Goal: Task Accomplishment & Management: Use online tool/utility

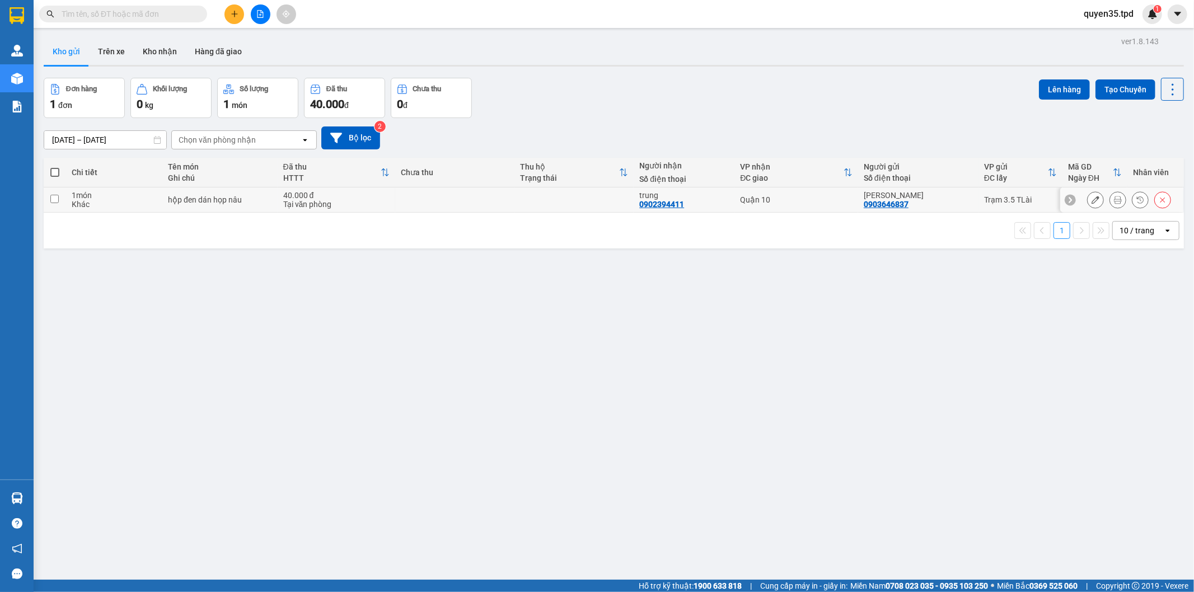
click at [54, 200] on input "checkbox" at bounding box center [54, 199] width 8 height 8
checkbox input "true"
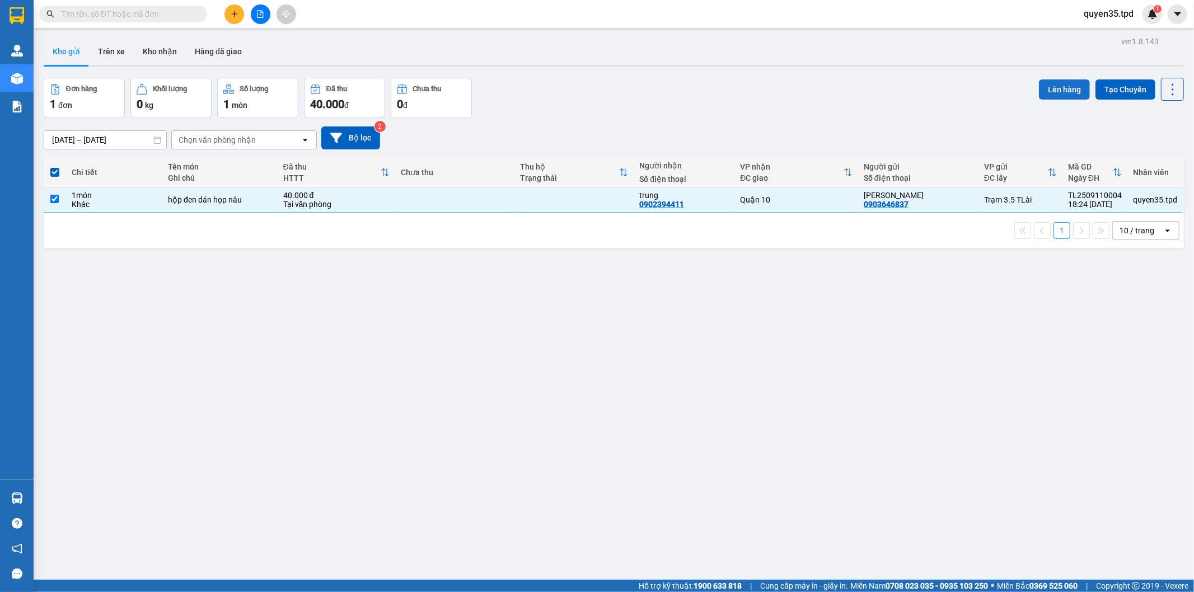
click at [1057, 87] on button "Lên hàng" at bounding box center [1064, 90] width 51 height 20
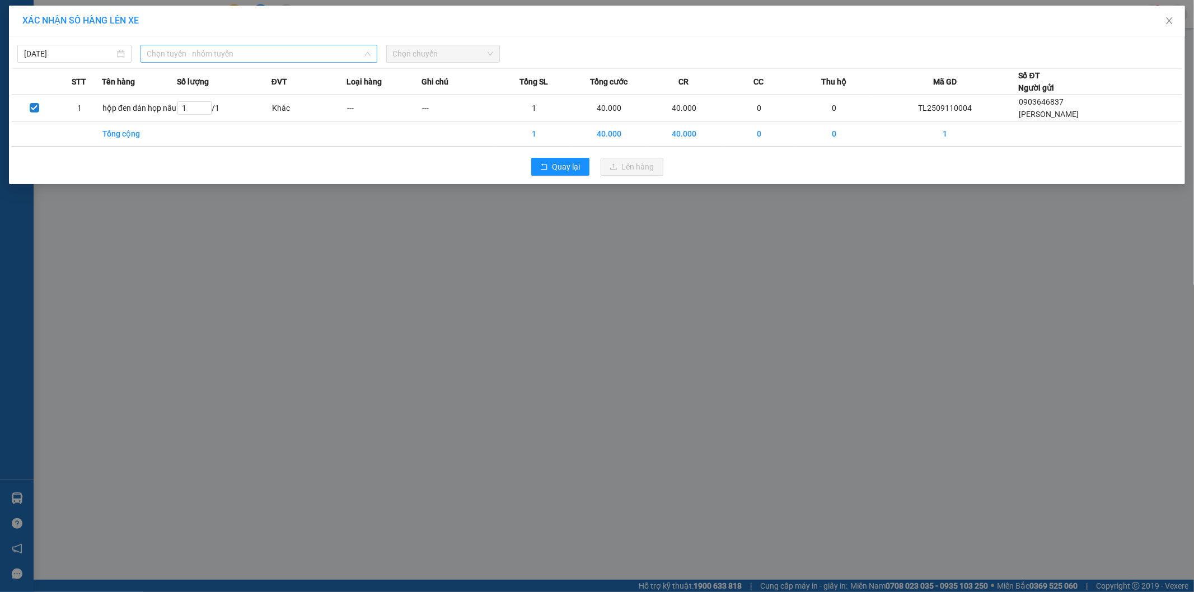
drag, startPoint x: 208, startPoint y: 53, endPoint x: 214, endPoint y: 82, distance: 29.9
click at [208, 53] on span "Chọn tuyến - nhóm tuyến" at bounding box center [258, 53] width 223 height 17
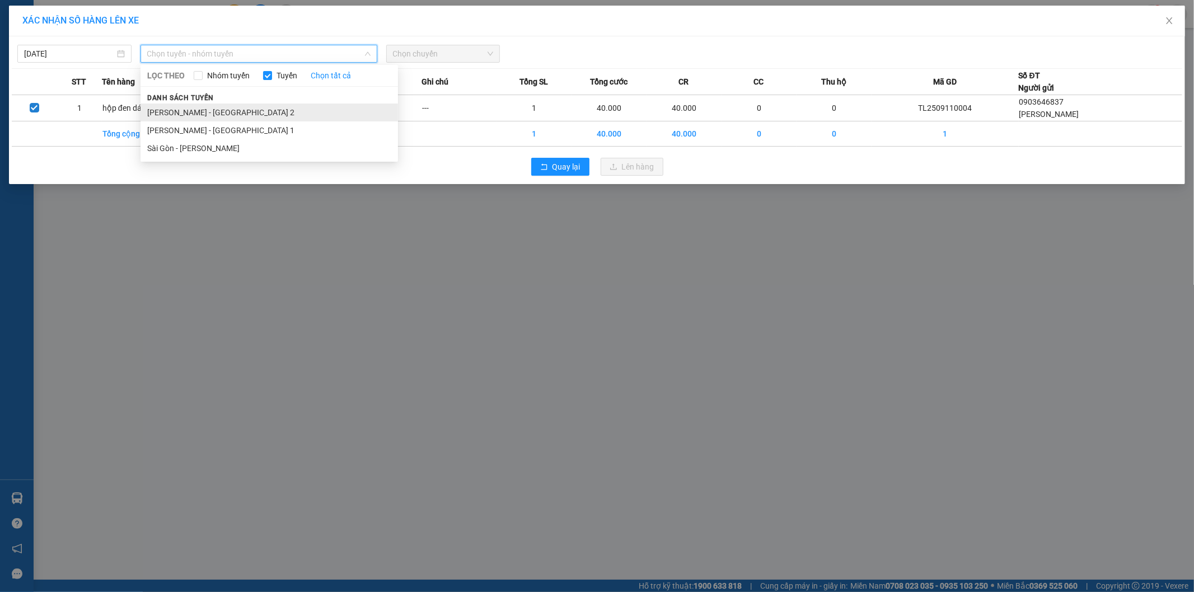
click at [221, 111] on li "[PERSON_NAME] - [GEOGRAPHIC_DATA] 2" at bounding box center [270, 113] width 258 height 18
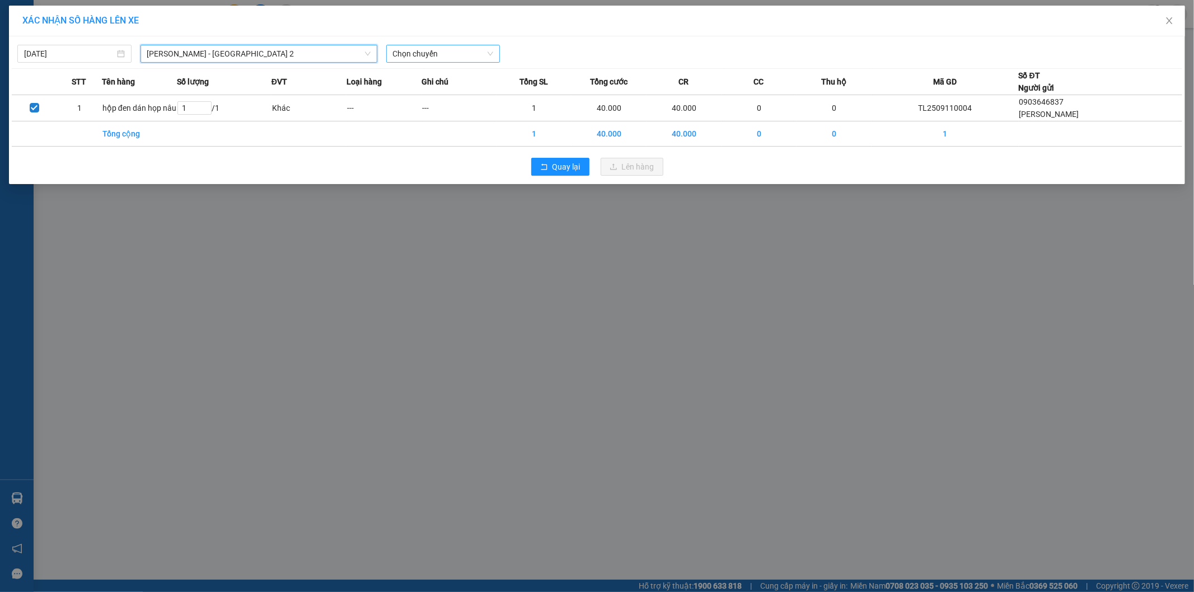
click at [440, 57] on span "Chọn chuyến" at bounding box center [443, 53] width 101 height 17
type input "07:01"
click at [451, 92] on div "Thêm chuyến " 07:01 "" at bounding box center [445, 94] width 119 height 19
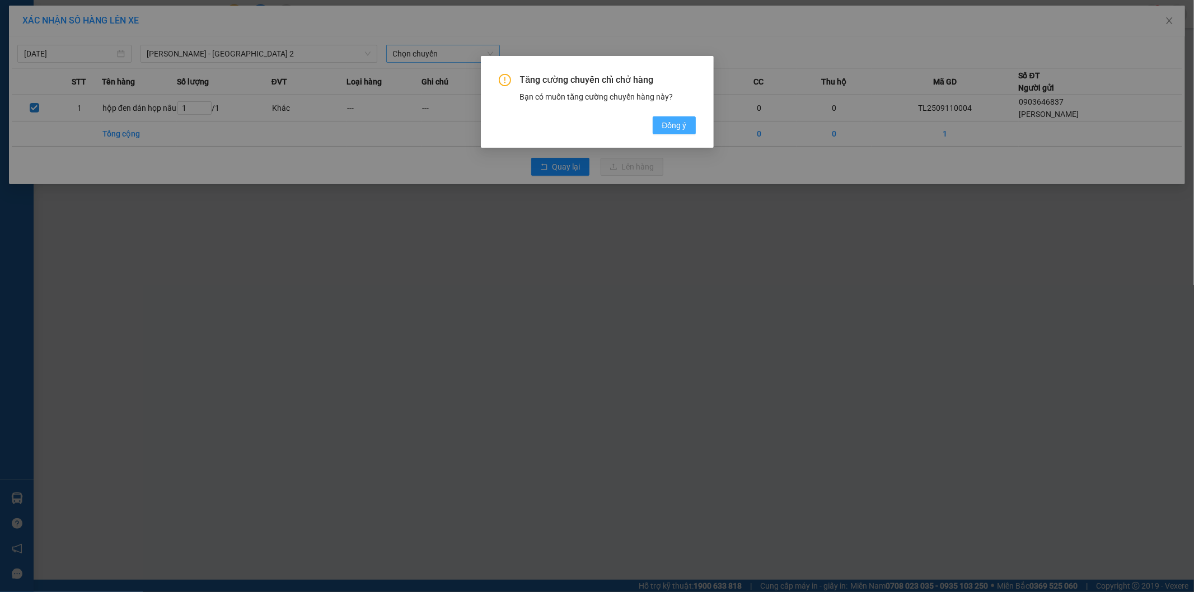
click at [685, 125] on span "Đồng ý" at bounding box center [674, 125] width 25 height 12
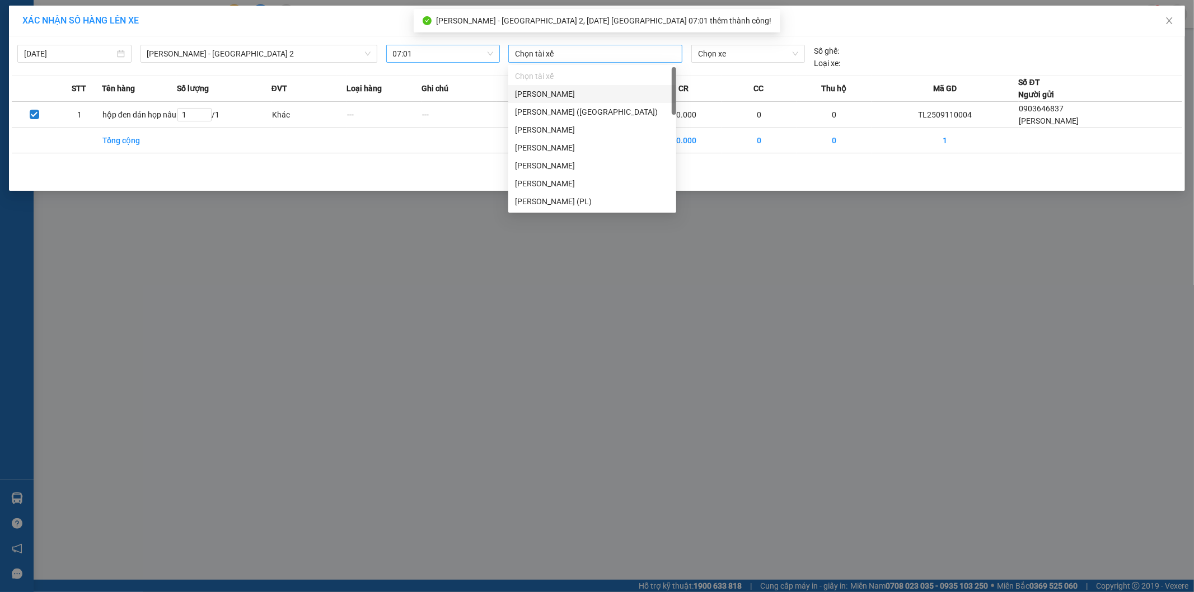
click at [595, 55] on div at bounding box center [595, 53] width 169 height 13
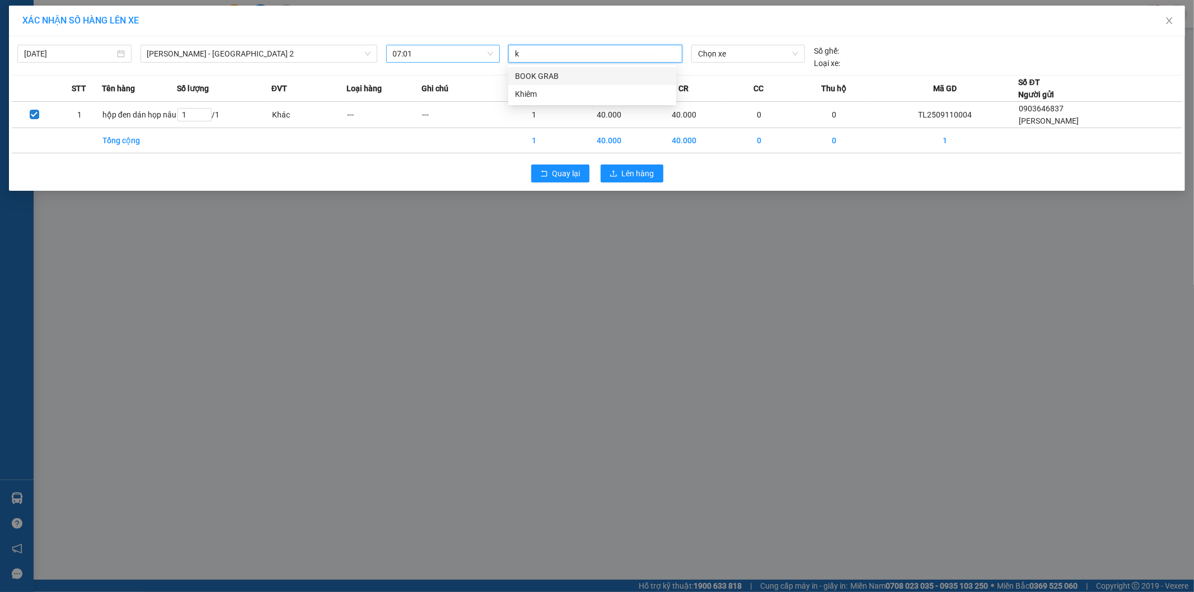
type input "kh"
click at [535, 77] on div "Khiêm" at bounding box center [592, 76] width 155 height 12
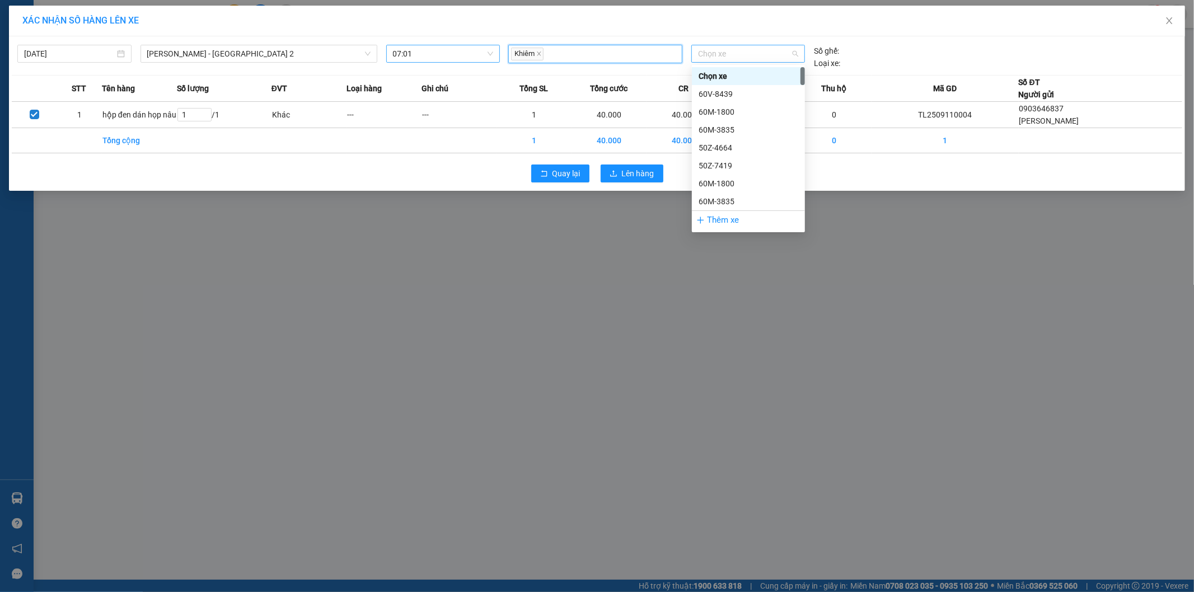
click at [738, 56] on span "Chọn xe" at bounding box center [748, 53] width 100 height 17
type input "275"
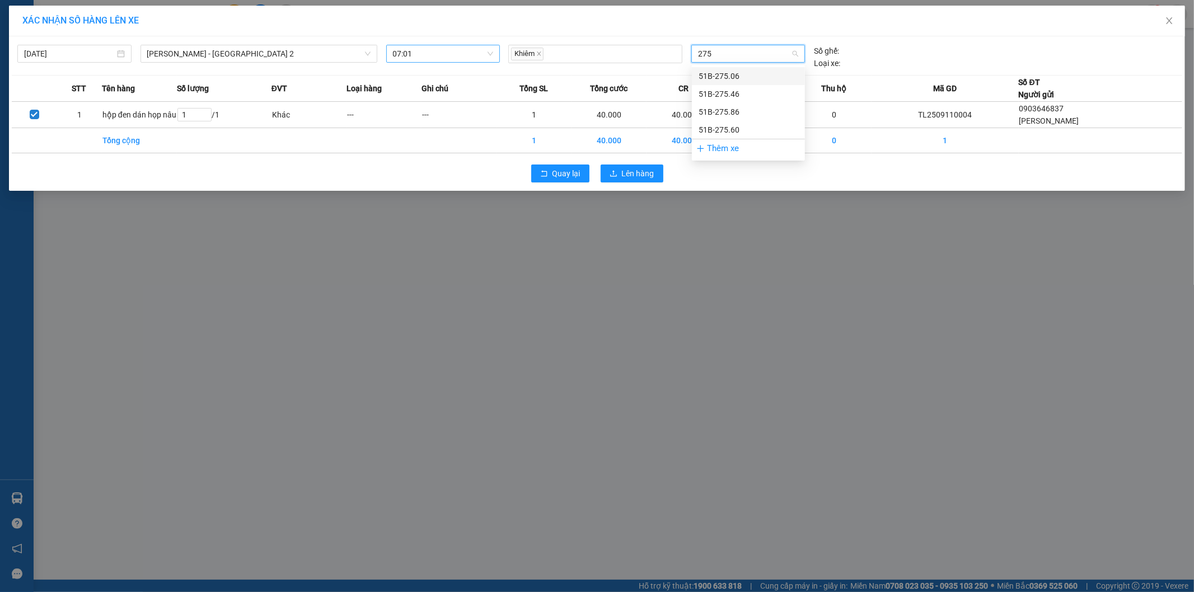
click at [740, 77] on div "51B-275.06" at bounding box center [749, 76] width 100 height 12
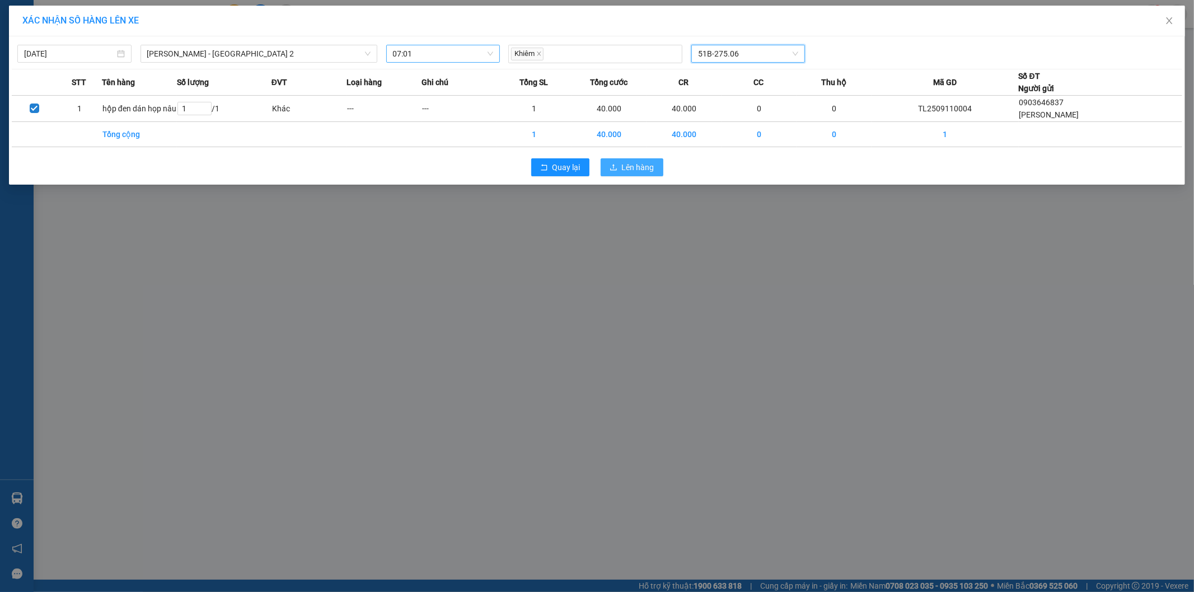
click at [627, 170] on span "Lên hàng" at bounding box center [638, 167] width 32 height 12
